Goal: Transaction & Acquisition: Download file/media

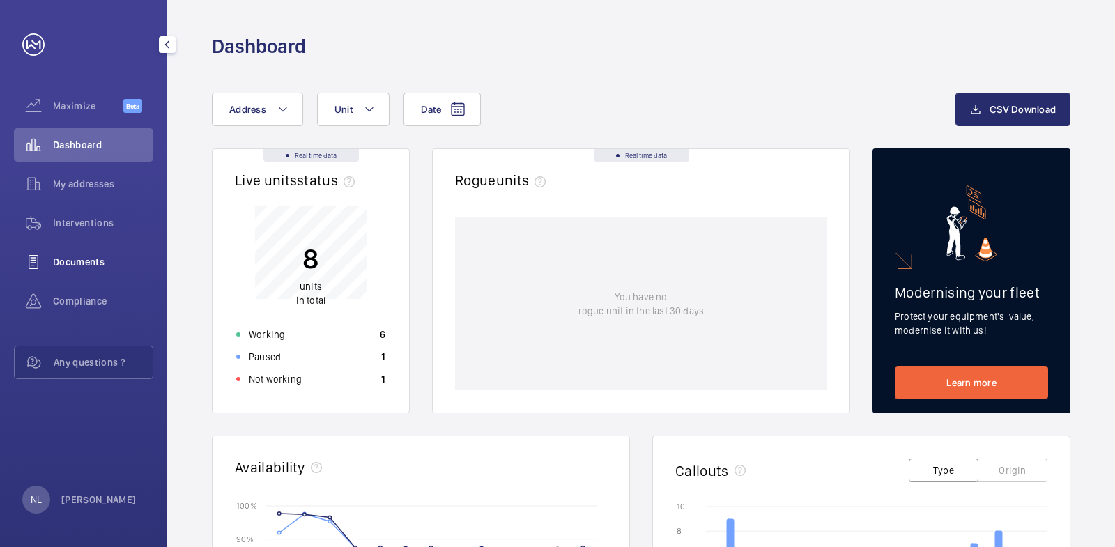
click at [94, 249] on div "Documents" at bounding box center [83, 261] width 139 height 33
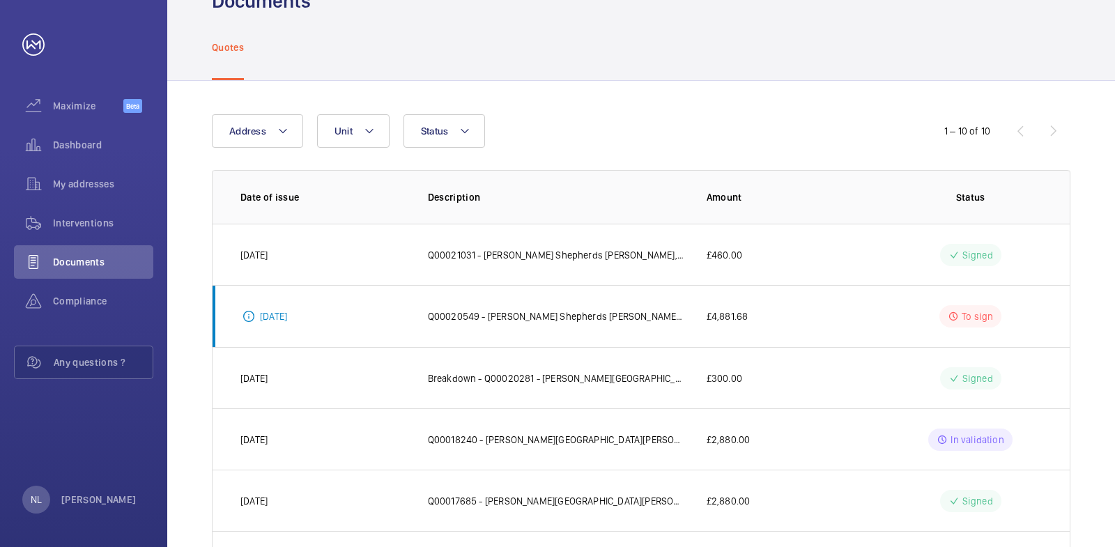
scroll to position [70, 0]
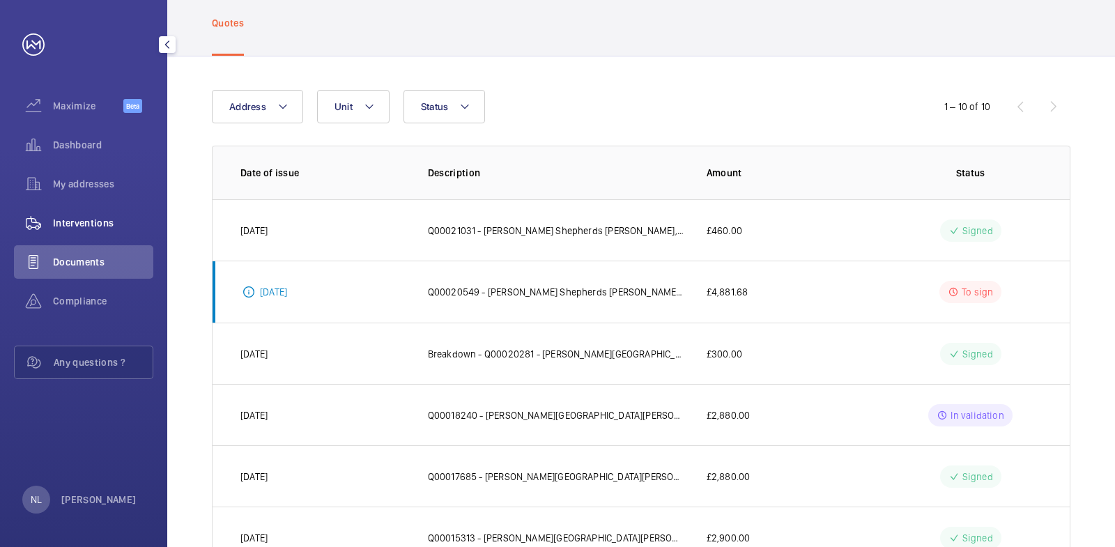
click at [63, 219] on span "Interventions" at bounding box center [103, 223] width 100 height 14
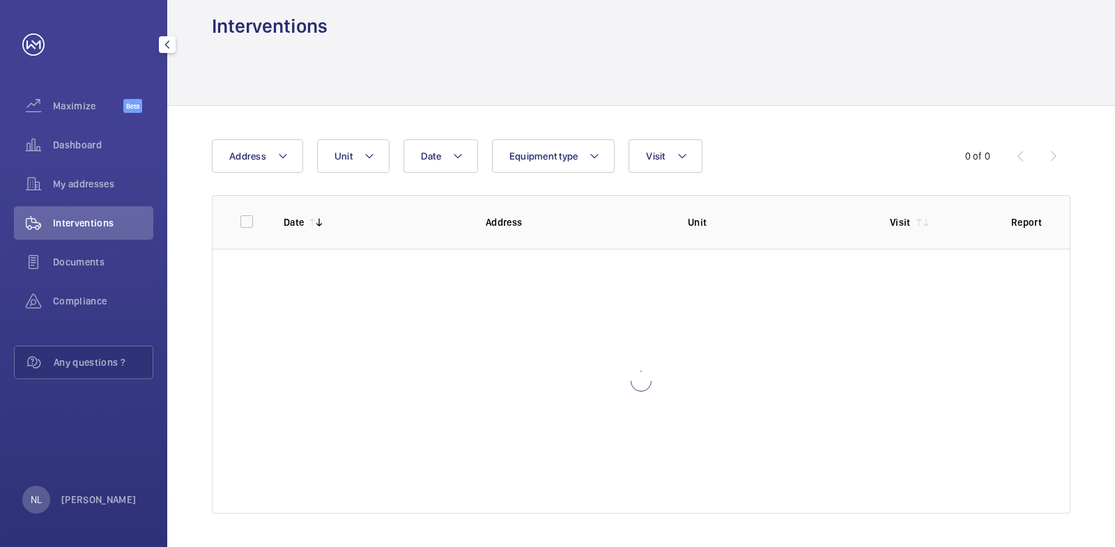
scroll to position [20, 0]
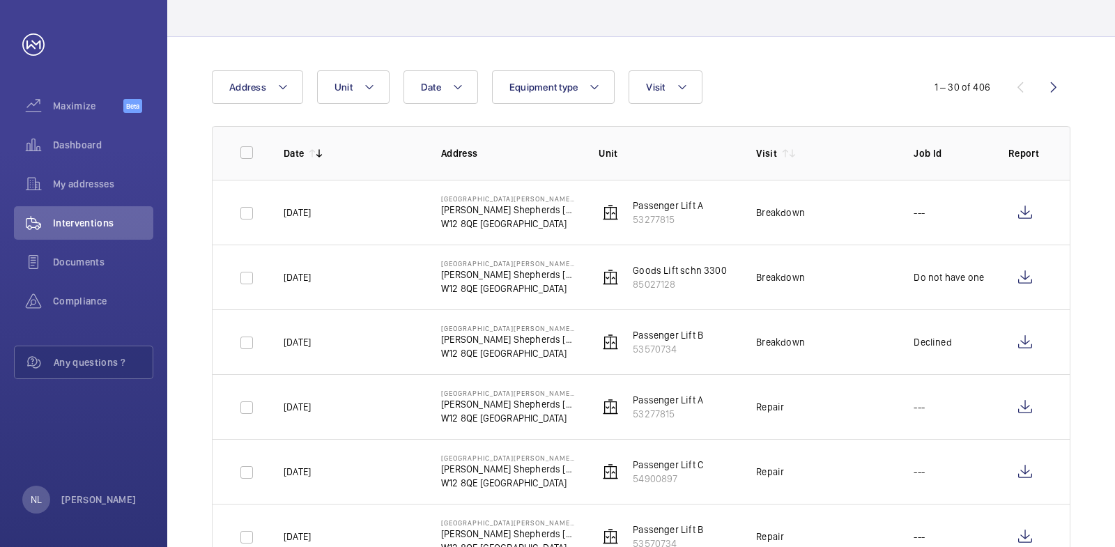
scroll to position [90, 0]
click at [1023, 212] on wm-front-icon-button at bounding box center [1024, 211] width 33 height 33
